Goal: Obtain resource: Obtain resource

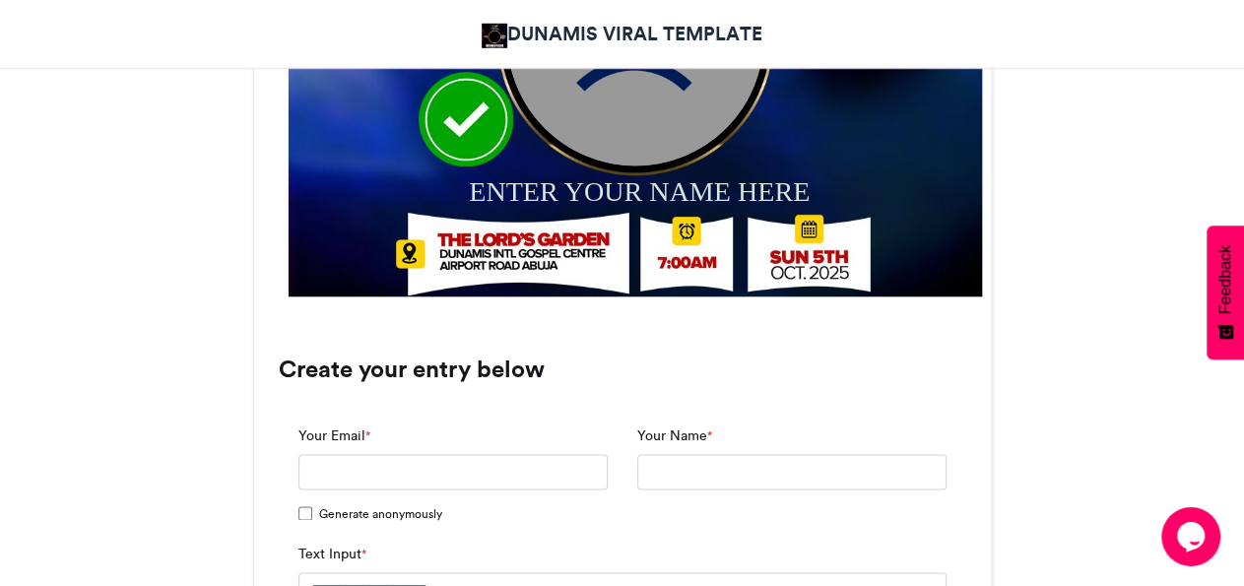
scroll to position [1106, 0]
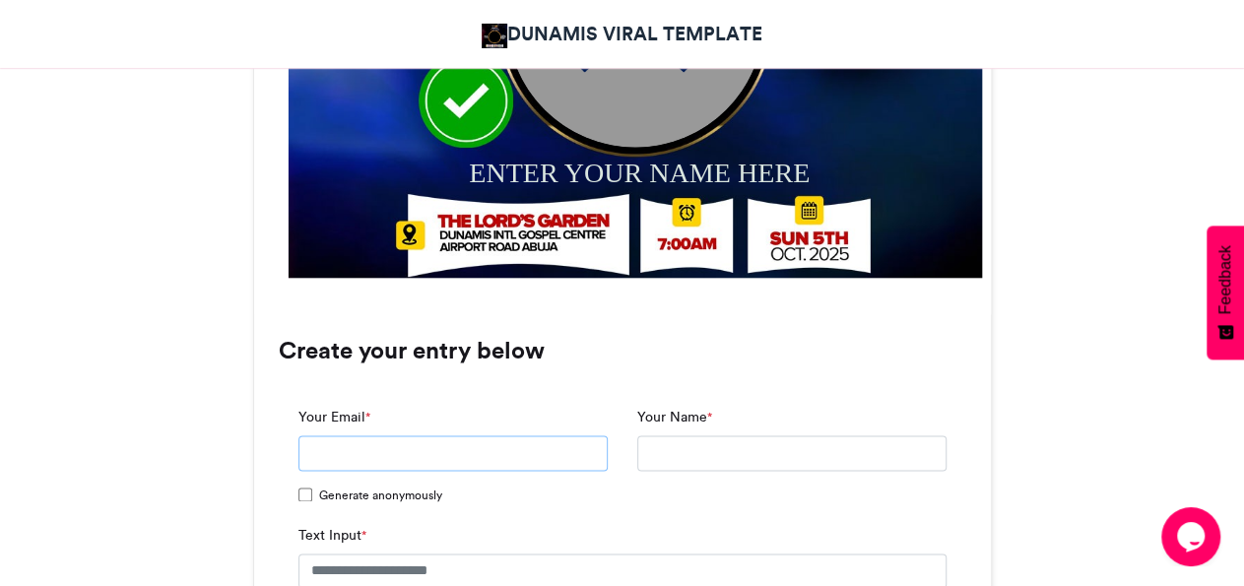
click at [569, 450] on input "Your Email *" at bounding box center [453, 452] width 309 height 35
type input "**********"
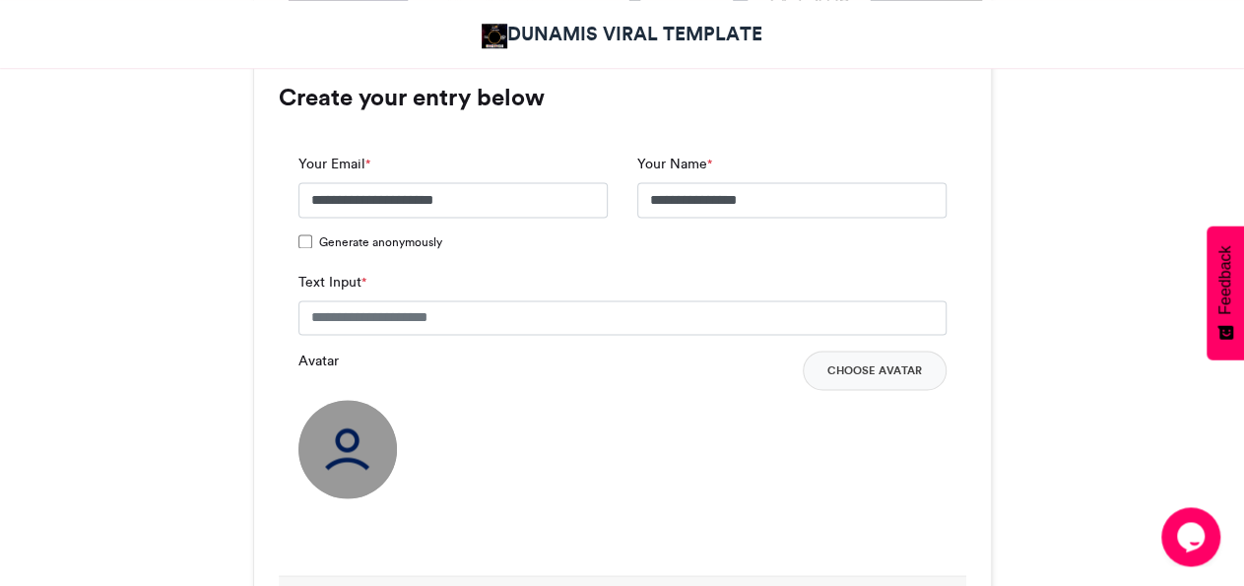
scroll to position [1383, 0]
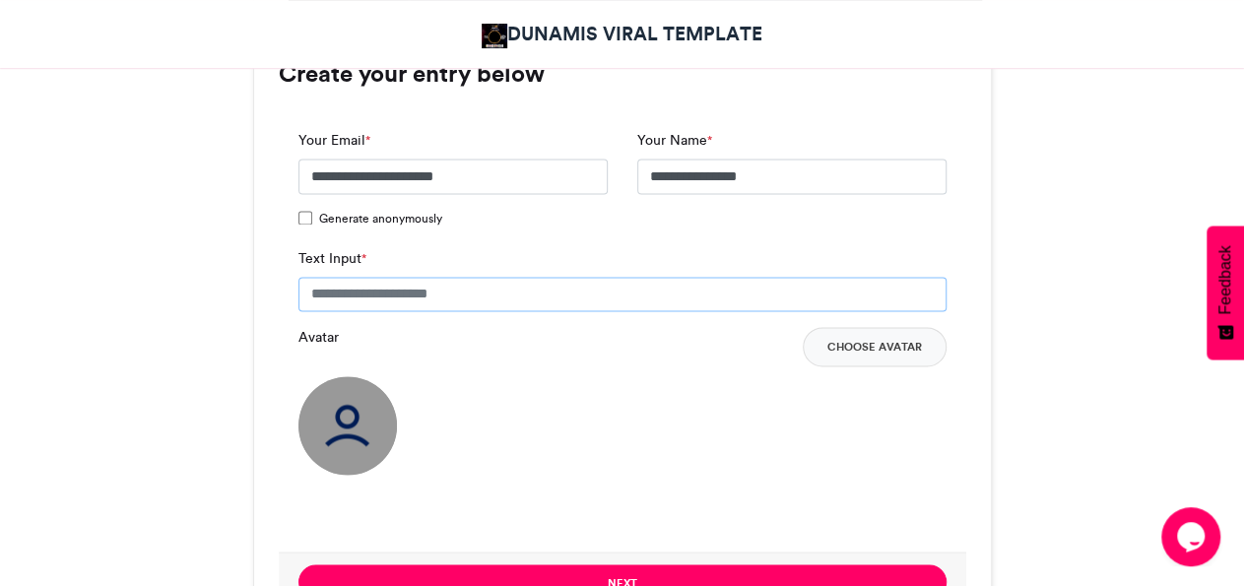
click at [482, 298] on input "Text Input *" at bounding box center [623, 294] width 648 height 35
click at [554, 289] on input "Text Input *" at bounding box center [623, 294] width 648 height 35
type input "*"
type input "**********"
click at [880, 354] on button "Choose Avatar" at bounding box center [875, 346] width 144 height 39
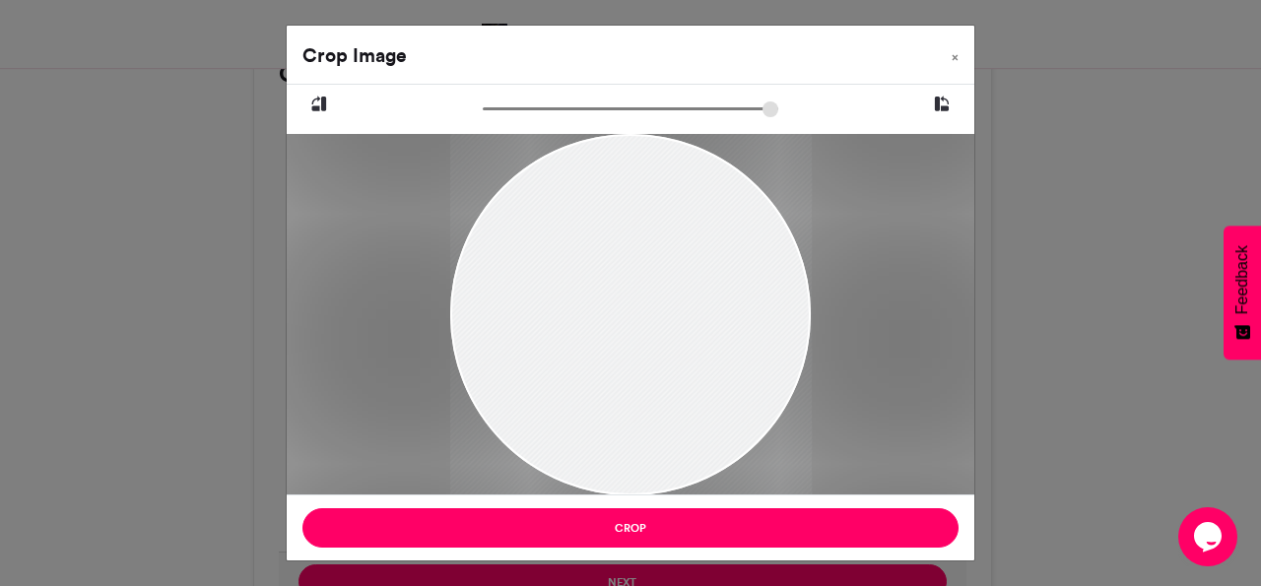
drag, startPoint x: 708, startPoint y: 308, endPoint x: 656, endPoint y: 446, distance: 147.5
click at [656, 446] on div at bounding box center [630, 347] width 362 height 427
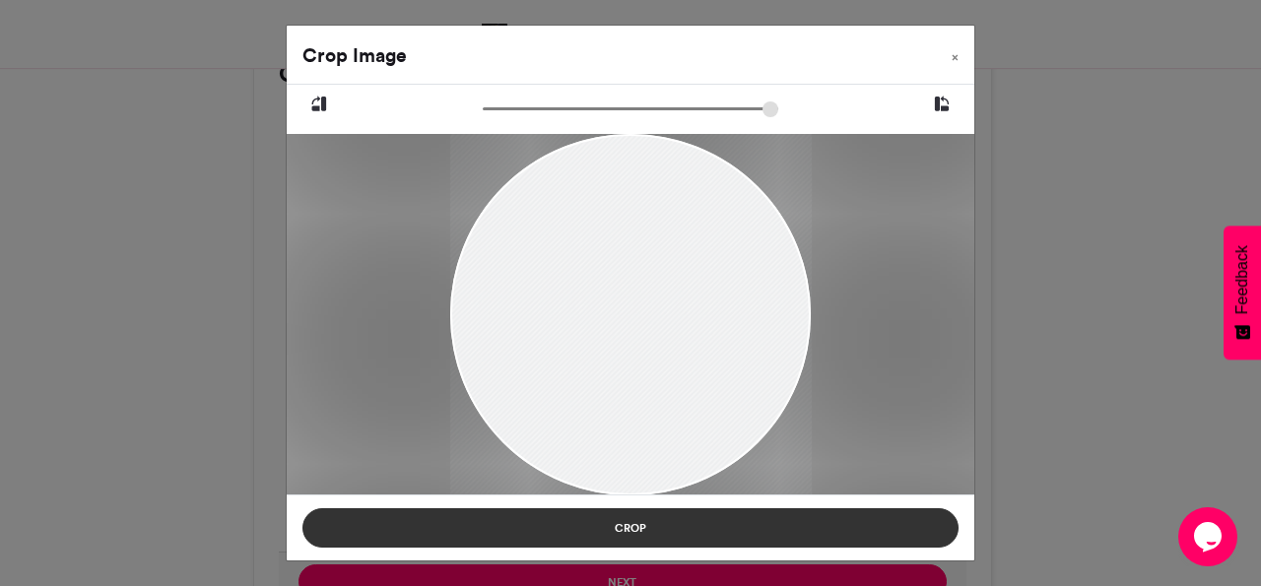
click at [716, 531] on button "Crop" at bounding box center [630, 527] width 656 height 39
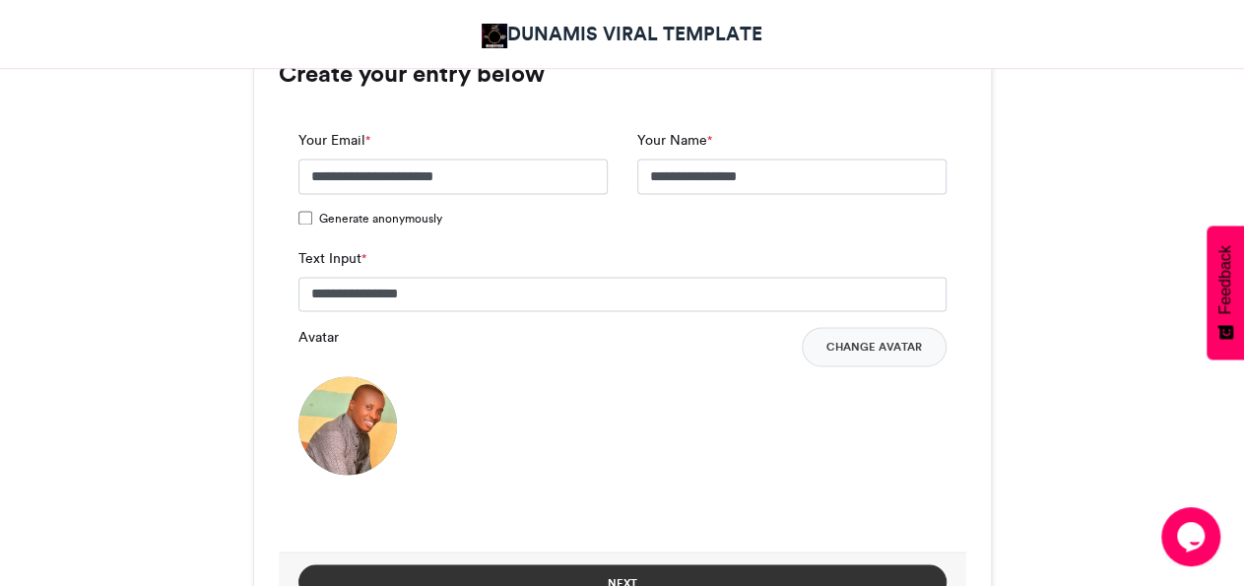
click at [905, 572] on button "Next" at bounding box center [623, 581] width 648 height 34
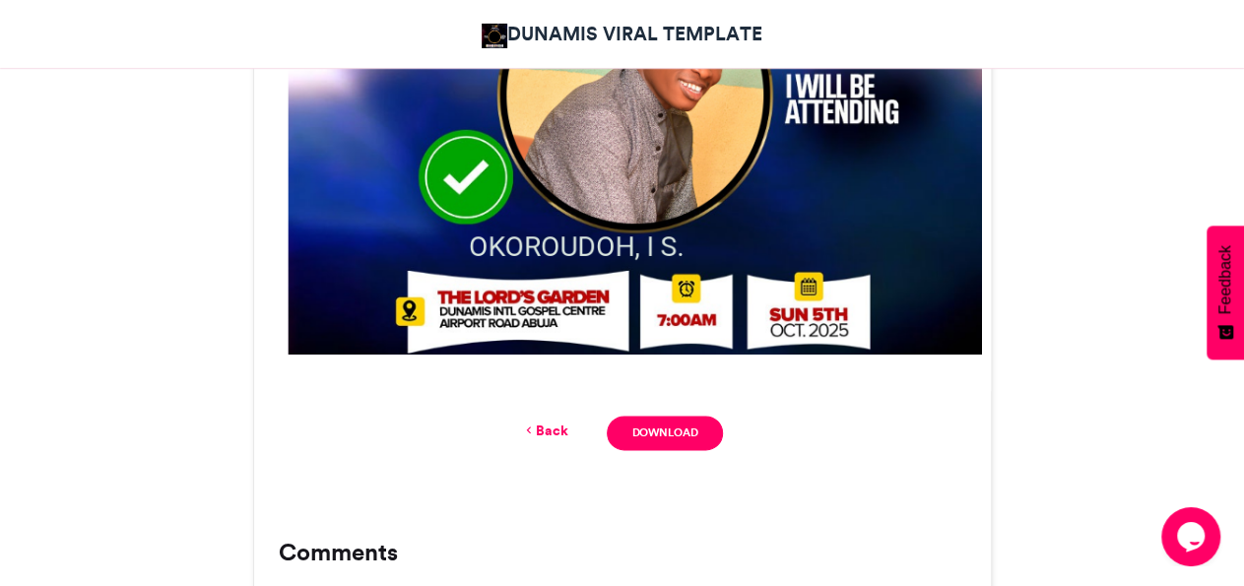
scroll to position [1034, 0]
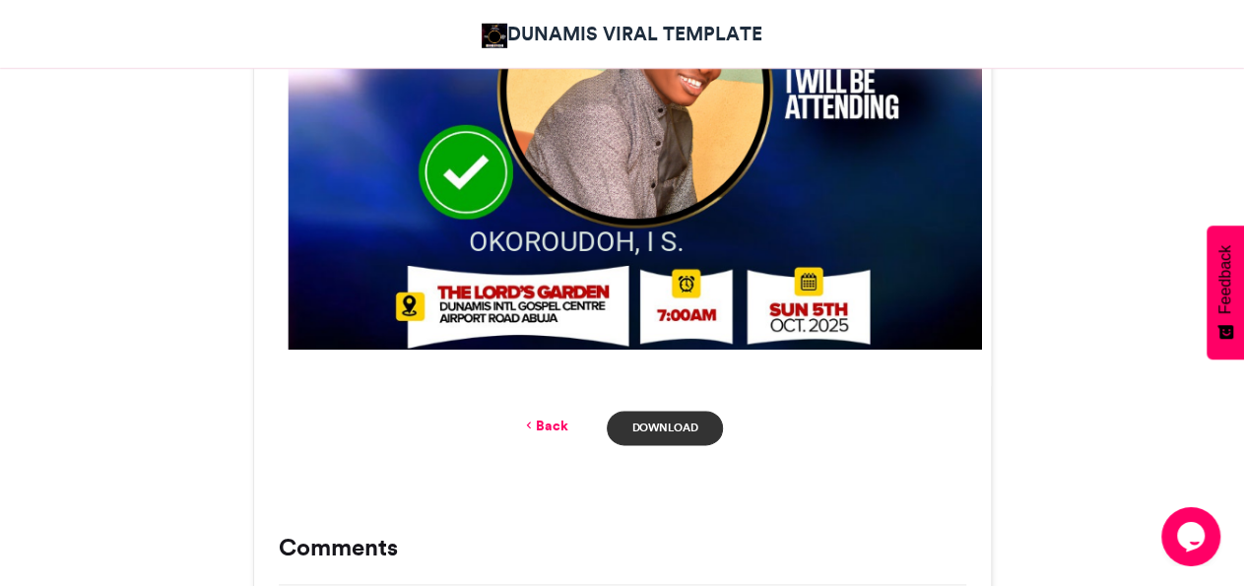
click at [673, 439] on link "Download" at bounding box center [664, 428] width 115 height 34
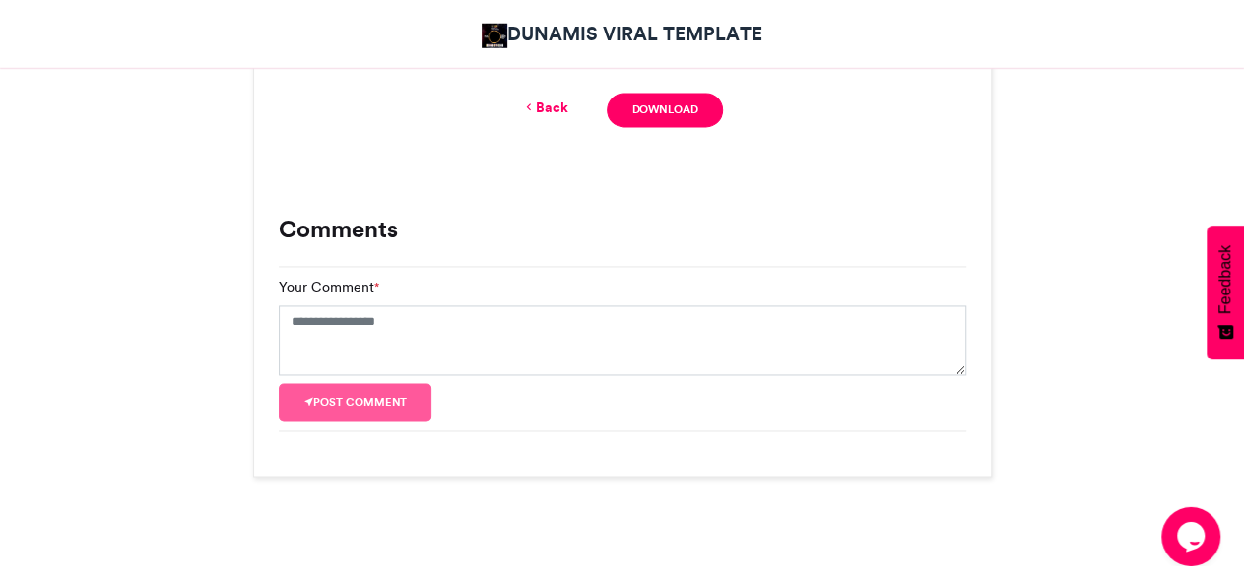
scroll to position [1302, 0]
